Goal: Information Seeking & Learning: Understand process/instructions

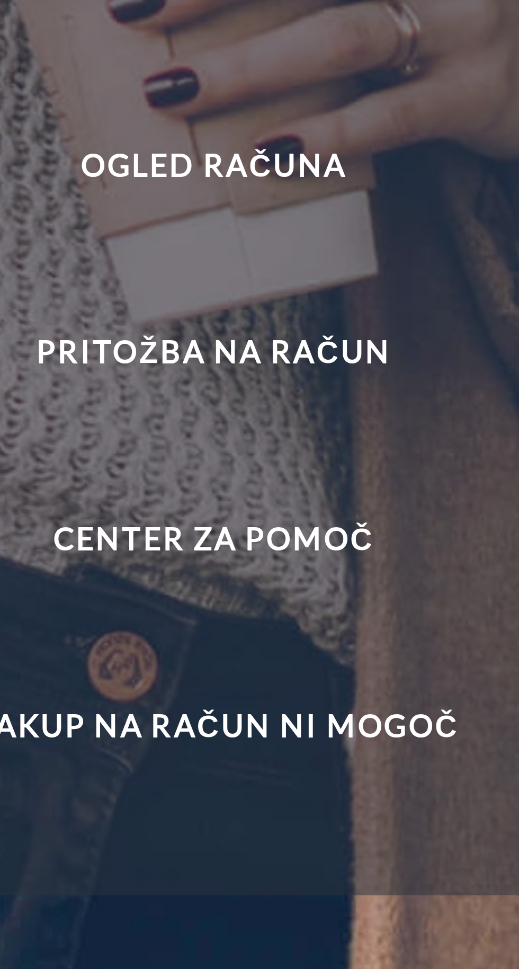
click at [389, 581] on font "Nakup na račun ni mogoč" at bounding box center [356, 575] width 139 height 11
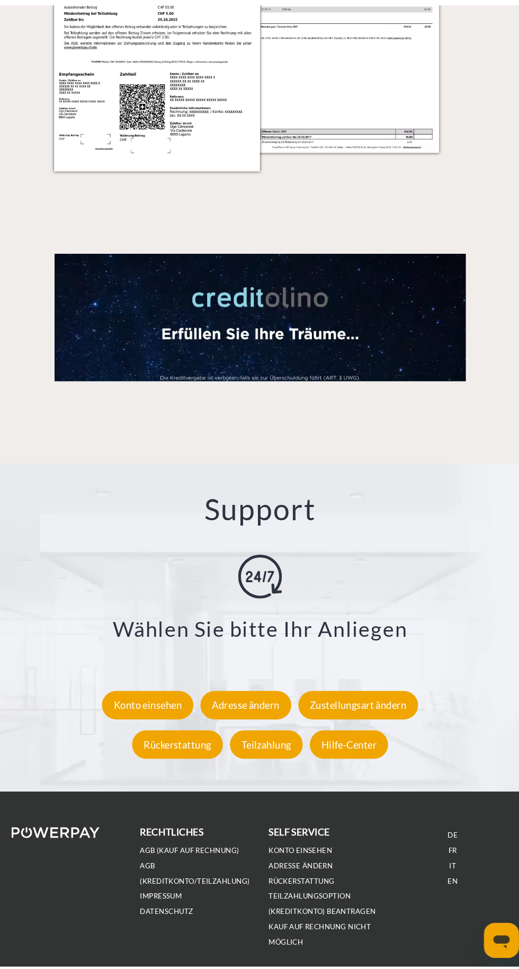
scroll to position [1236, 0]
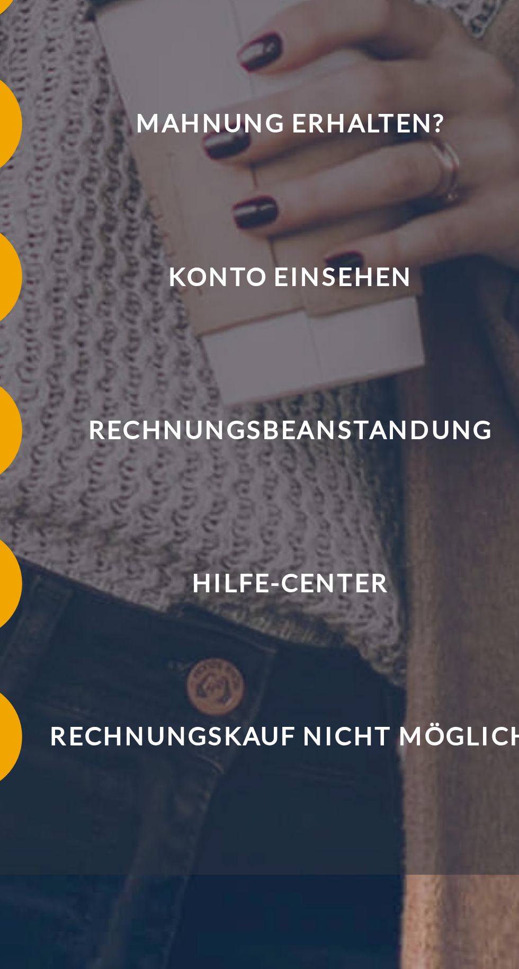
click at [377, 537] on span "Hilfe-Center" at bounding box center [357, 523] width 234 height 38
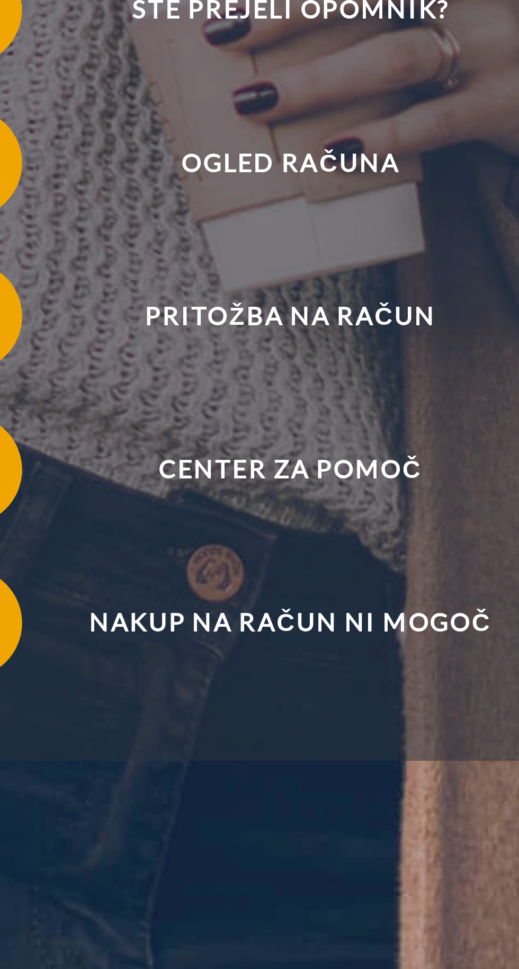
click at [391, 542] on span "Center za pomoč" at bounding box center [357, 523] width 234 height 38
